Goal: Information Seeking & Learning: Learn about a topic

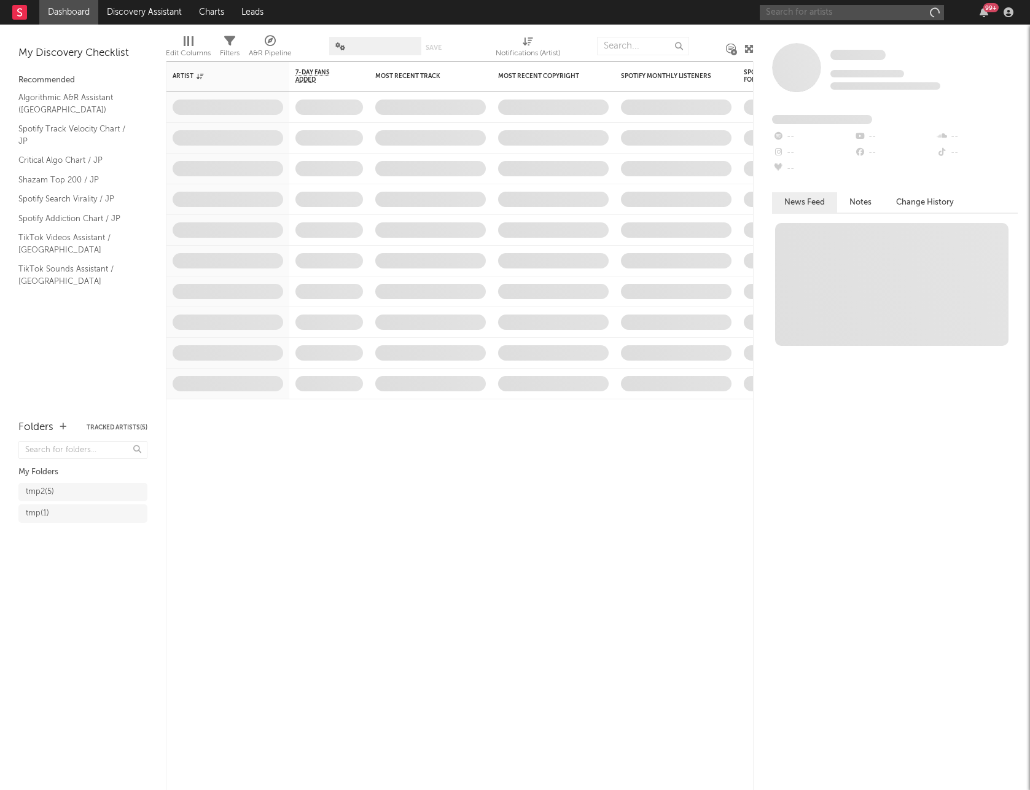
click at [856, 12] on input "text" at bounding box center [852, 12] width 184 height 15
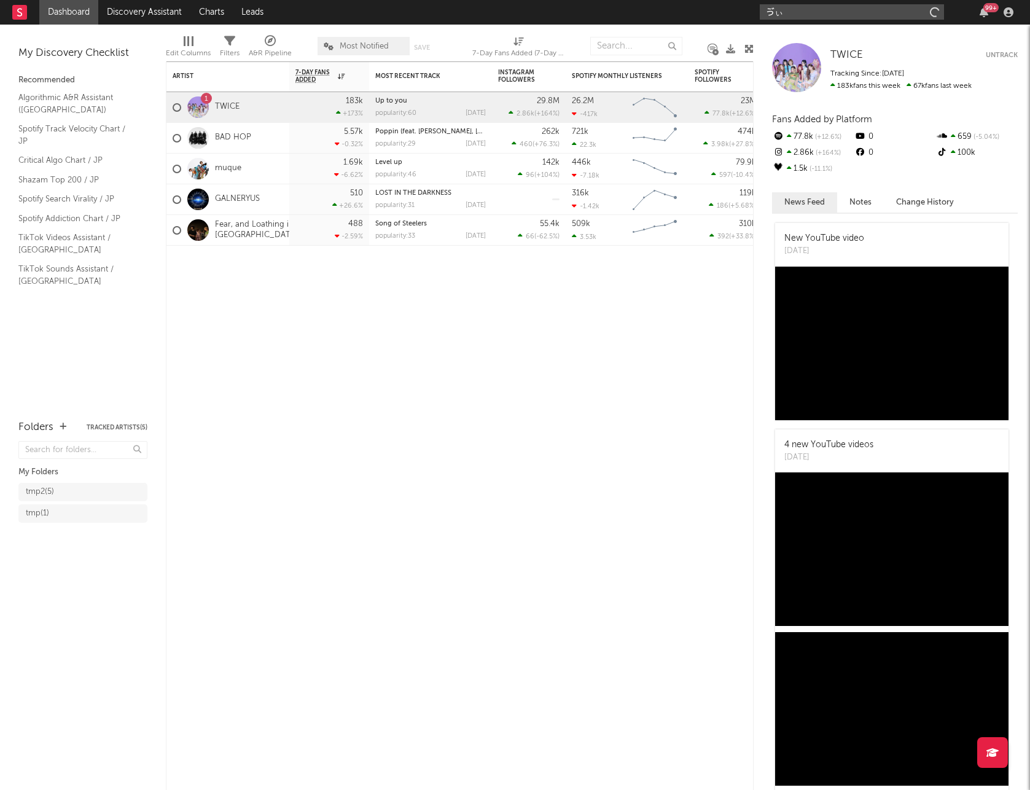
type input "ゔ"
type input "boy meets girl"
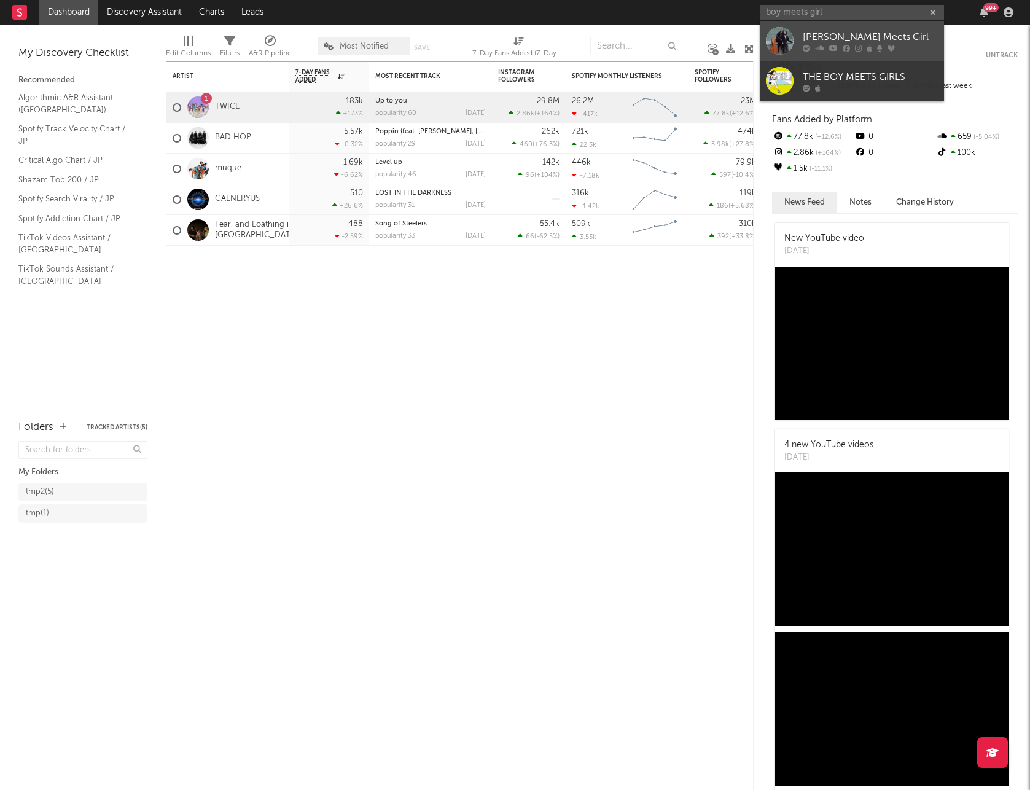
click at [821, 34] on div "[PERSON_NAME] Meets Girl" at bounding box center [870, 36] width 135 height 15
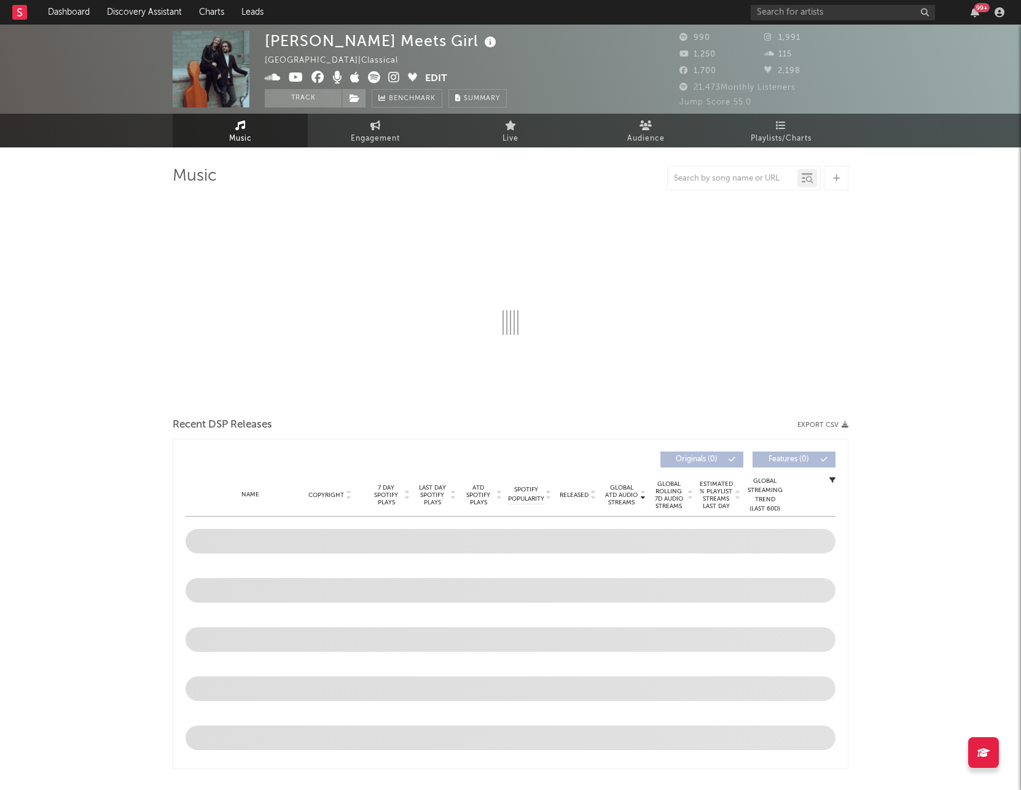
click at [233, 79] on img at bounding box center [211, 69] width 77 height 77
select select "6m"
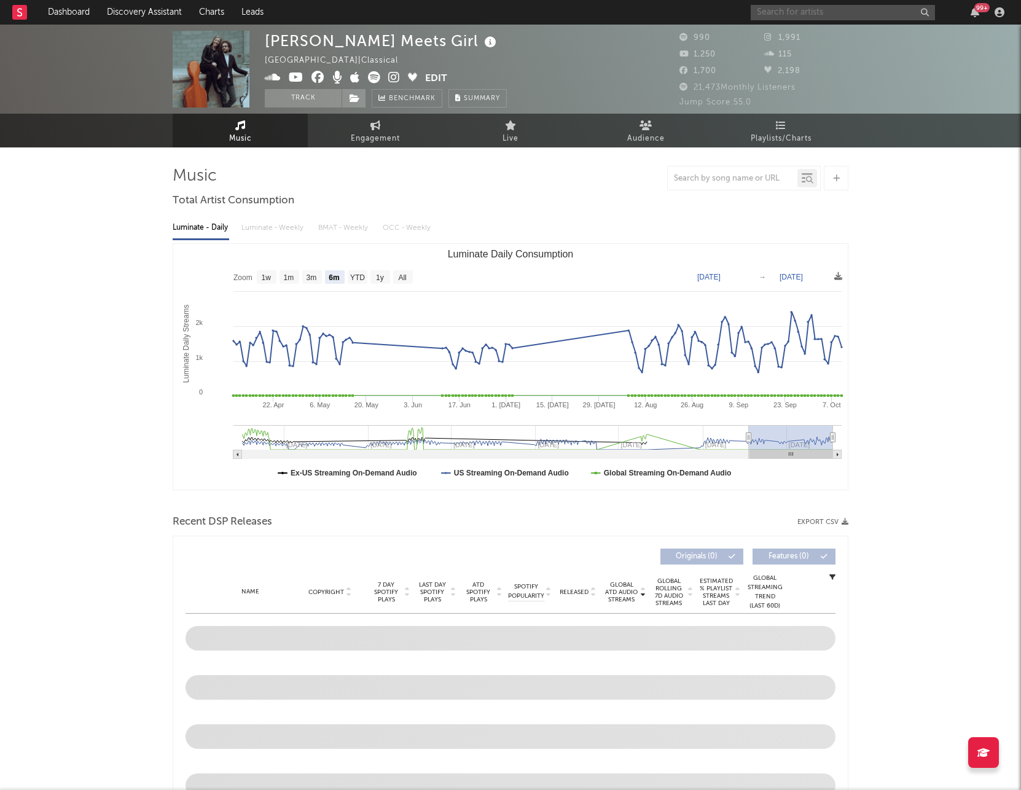
click at [785, 17] on input "text" at bounding box center [842, 12] width 184 height 15
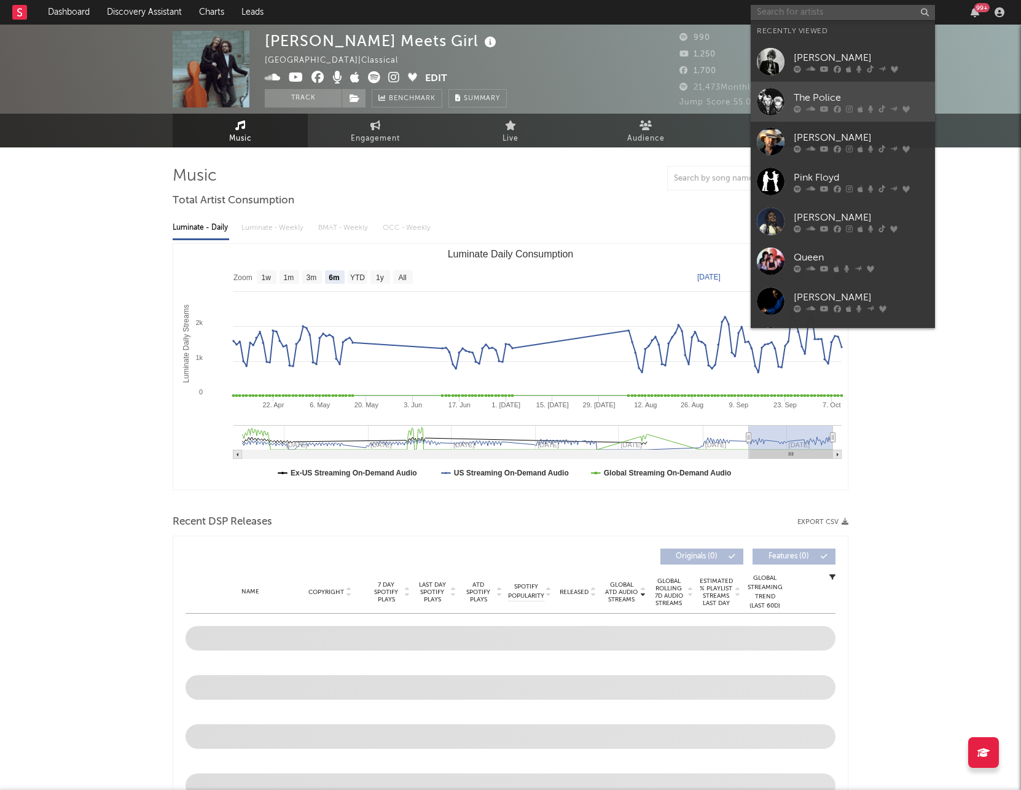
scroll to position [113, 0]
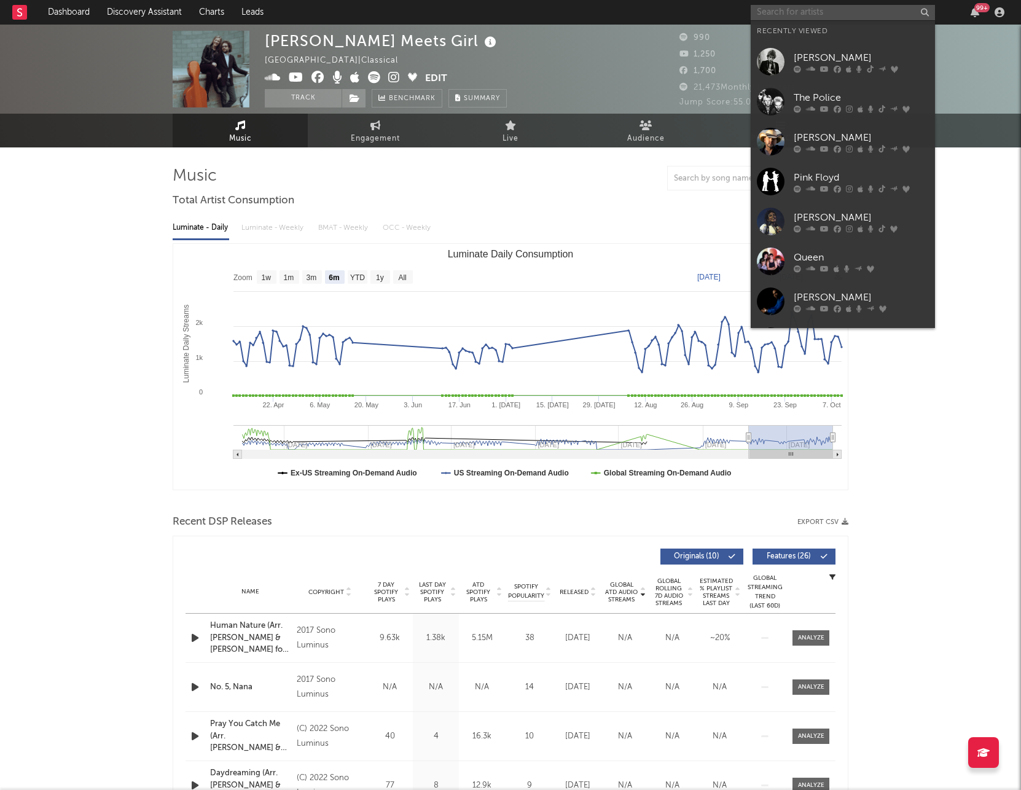
paste input "[URL][DOMAIN_NAME]"
type input "[URL][DOMAIN_NAME]"
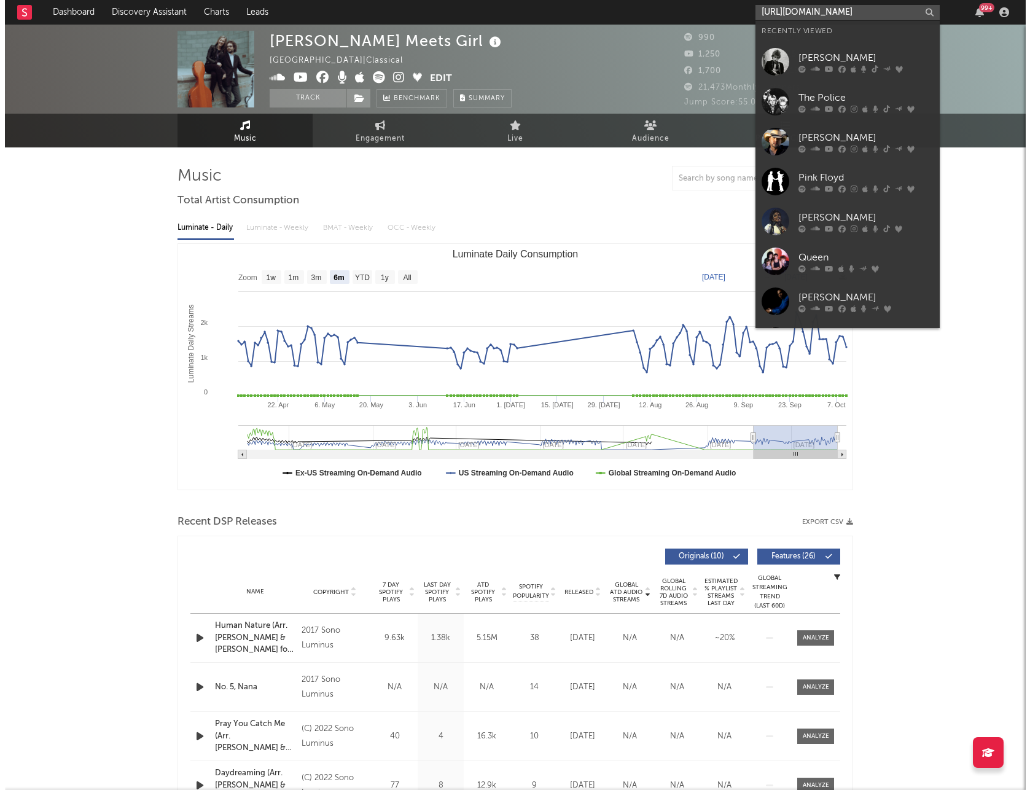
scroll to position [0, 73]
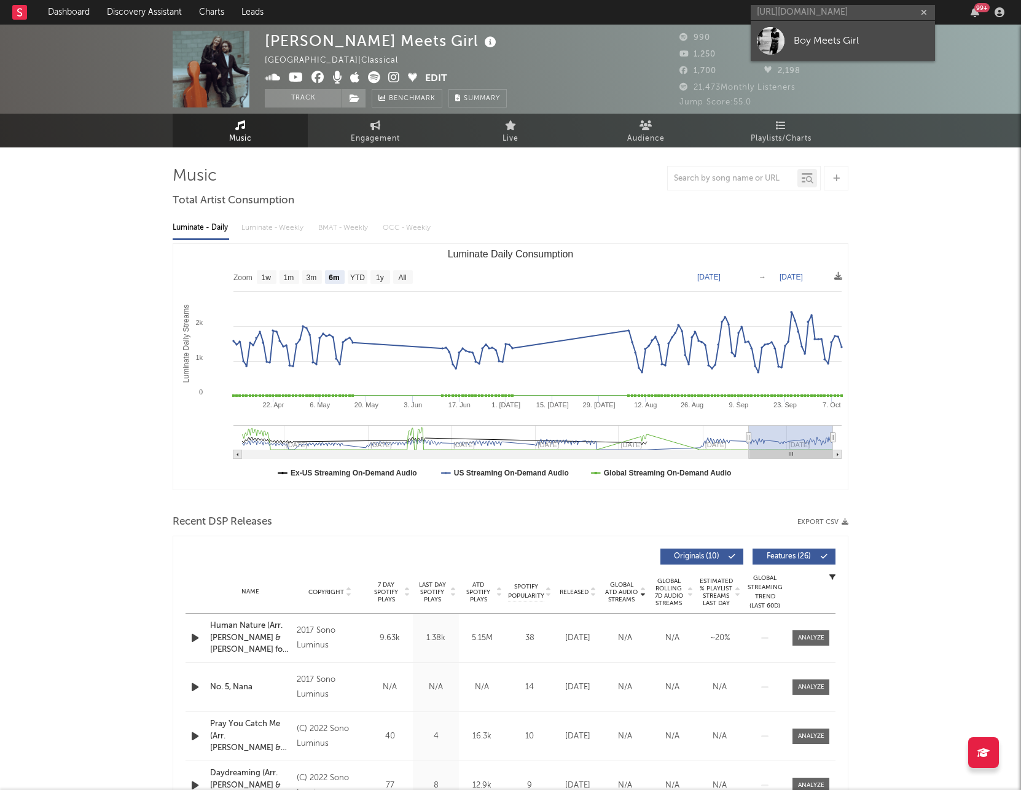
click at [855, 44] on div "Boy Meets Girl" at bounding box center [860, 40] width 135 height 15
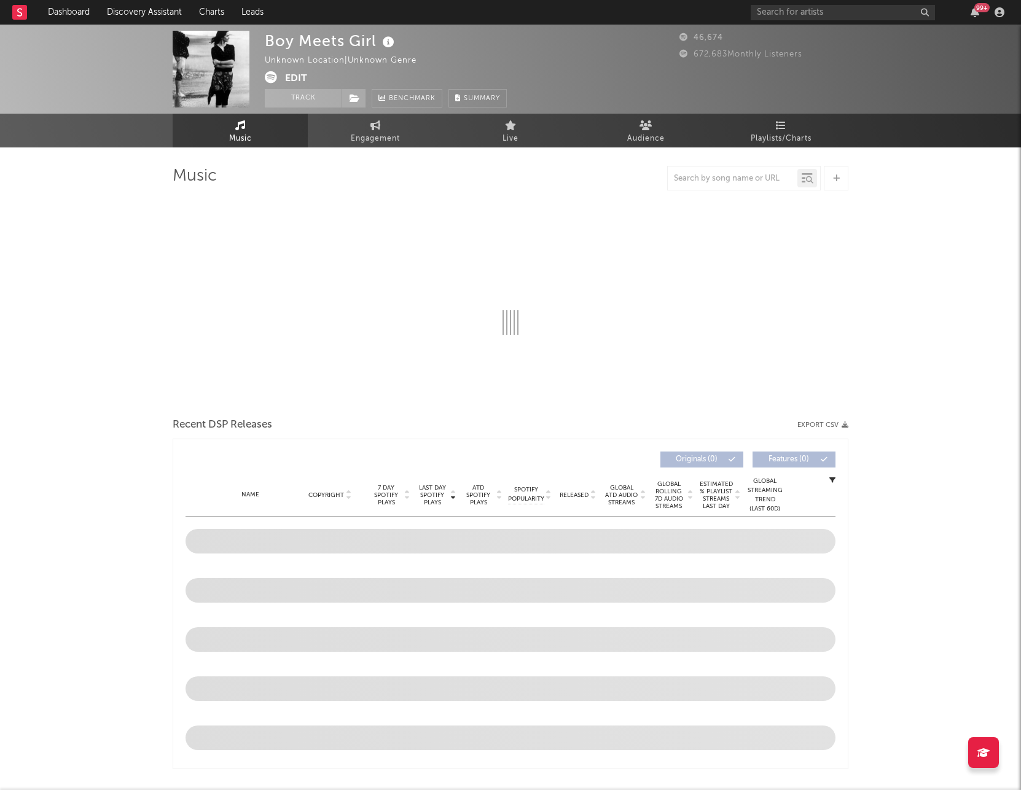
select select "6m"
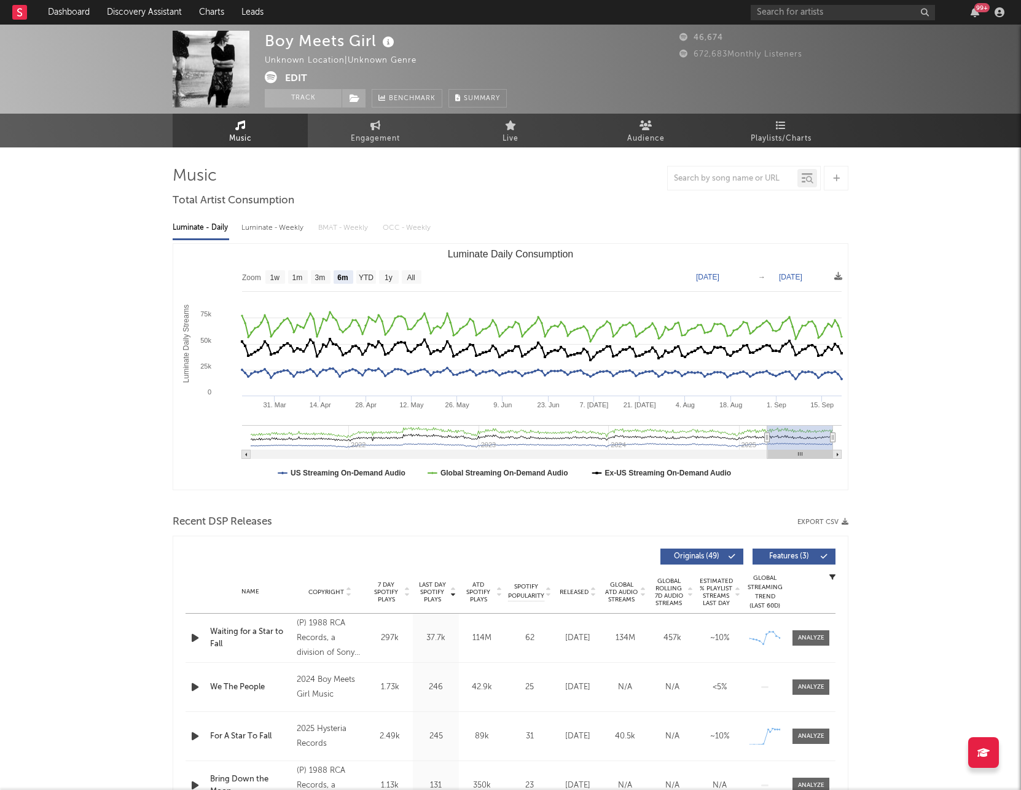
select select "6m"
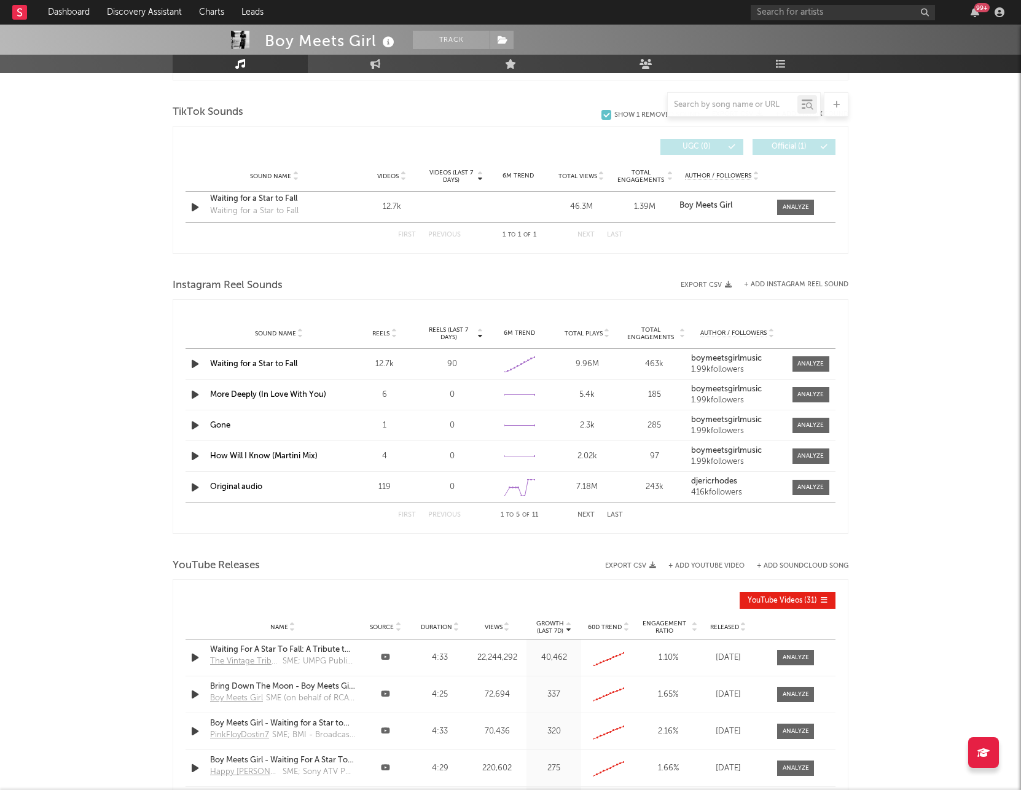
scroll to position [812, 0]
